Goal: Submit feedback/report problem: Submit feedback/report problem

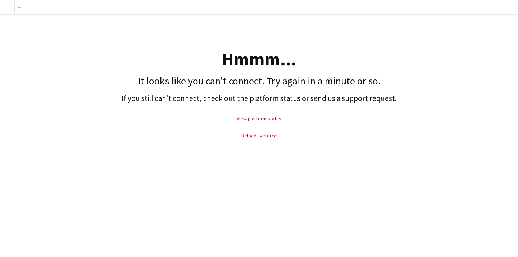
click at [267, 137] on link "Reload liveforce" at bounding box center [259, 135] width 36 height 6
click at [6, 10] on div at bounding box center [7, 7] width 14 height 14
click at [19, 5] on button "Add" at bounding box center [19, 7] width 6 height 6
click at [268, 132] on link "Reload liveforce" at bounding box center [259, 135] width 36 height 6
click at [262, 117] on link "View platform status" at bounding box center [259, 118] width 45 height 6
